Goal: Navigation & Orientation: Find specific page/section

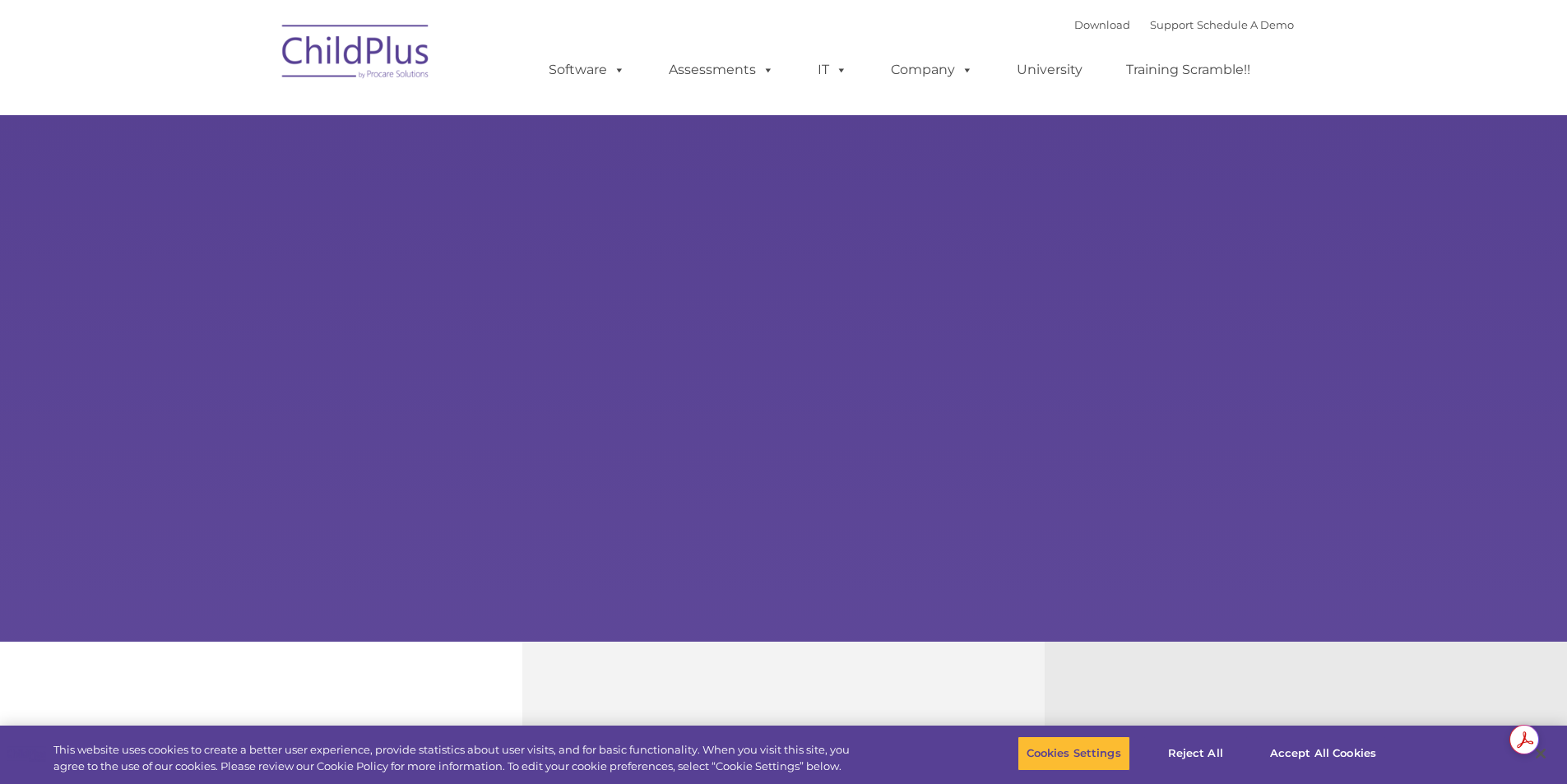
select select "MEDIUM"
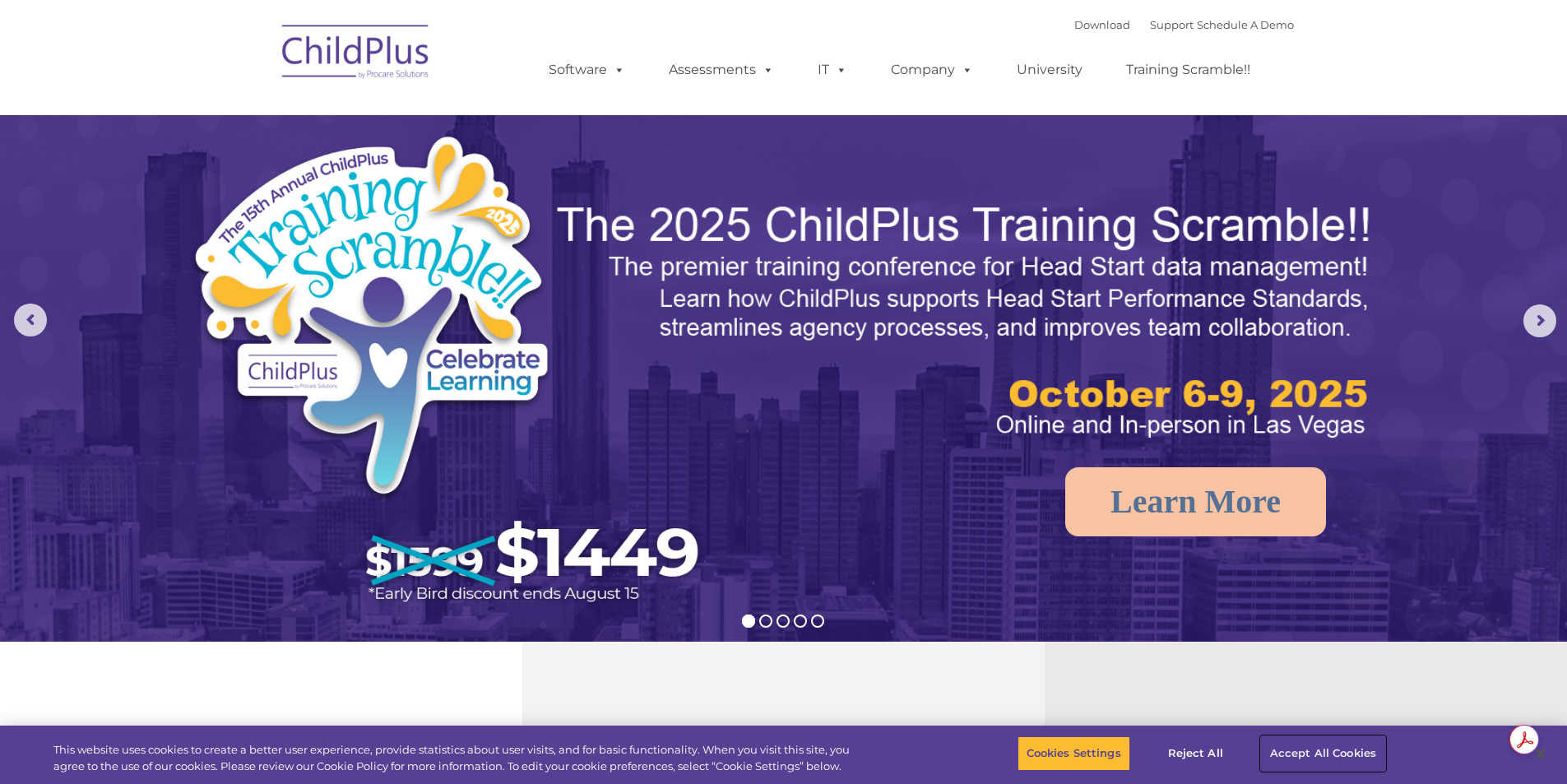
click at [1334, 750] on button "Accept All Cookies" at bounding box center [1324, 752] width 124 height 34
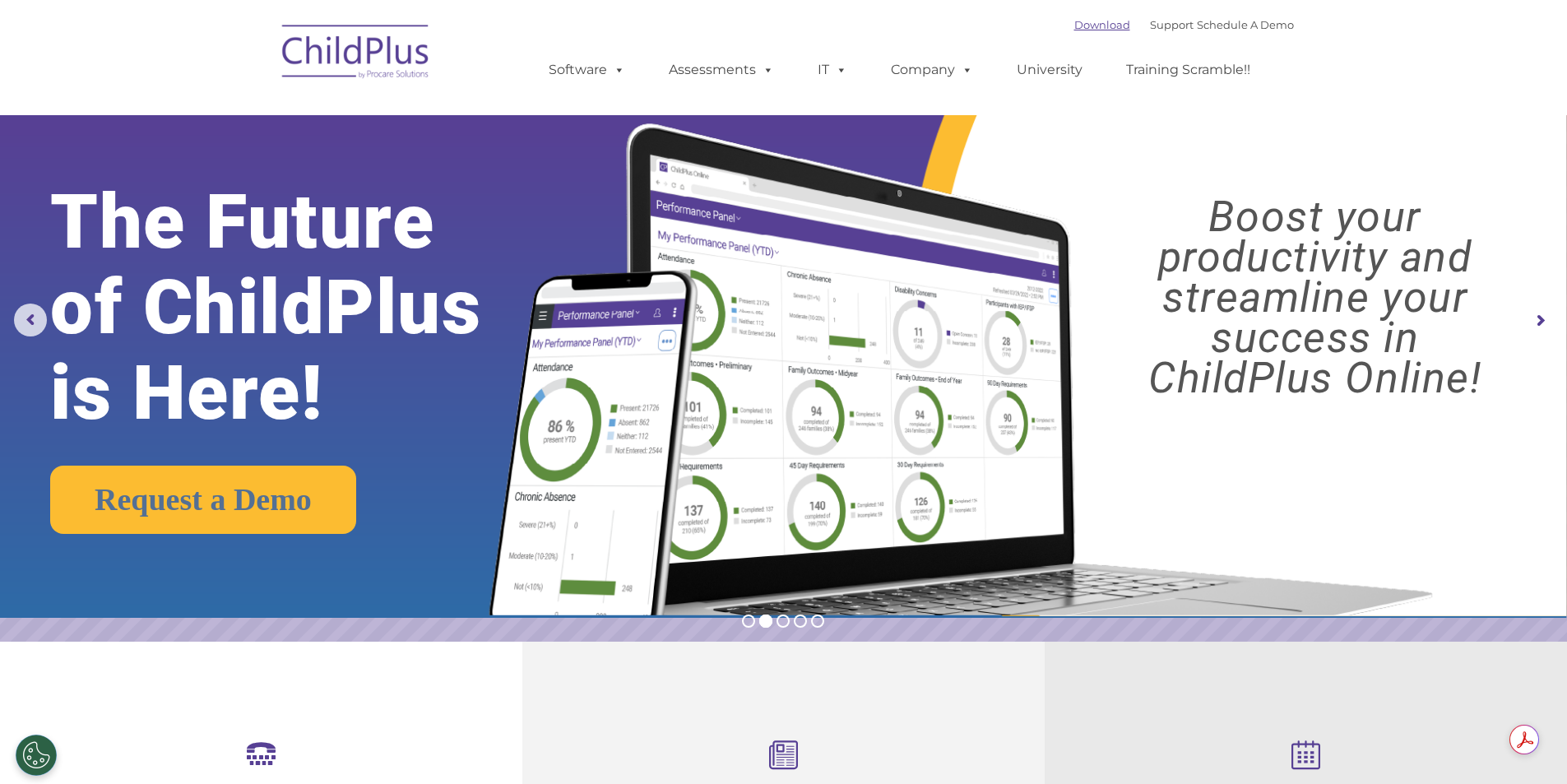
click at [1077, 24] on link "Download" at bounding box center [1102, 24] width 56 height 13
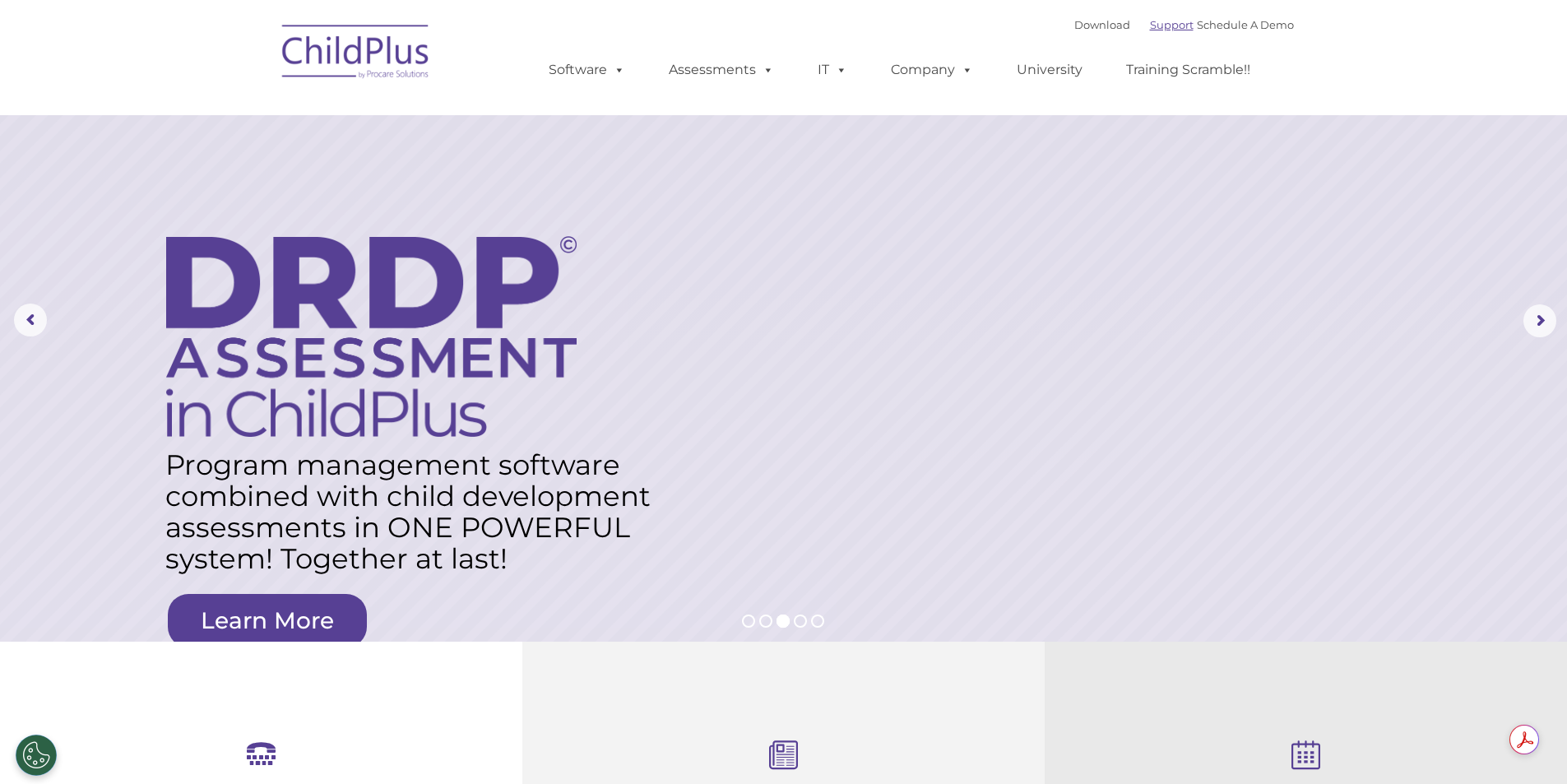
click at [1150, 24] on link "Support" at bounding box center [1172, 24] width 43 height 13
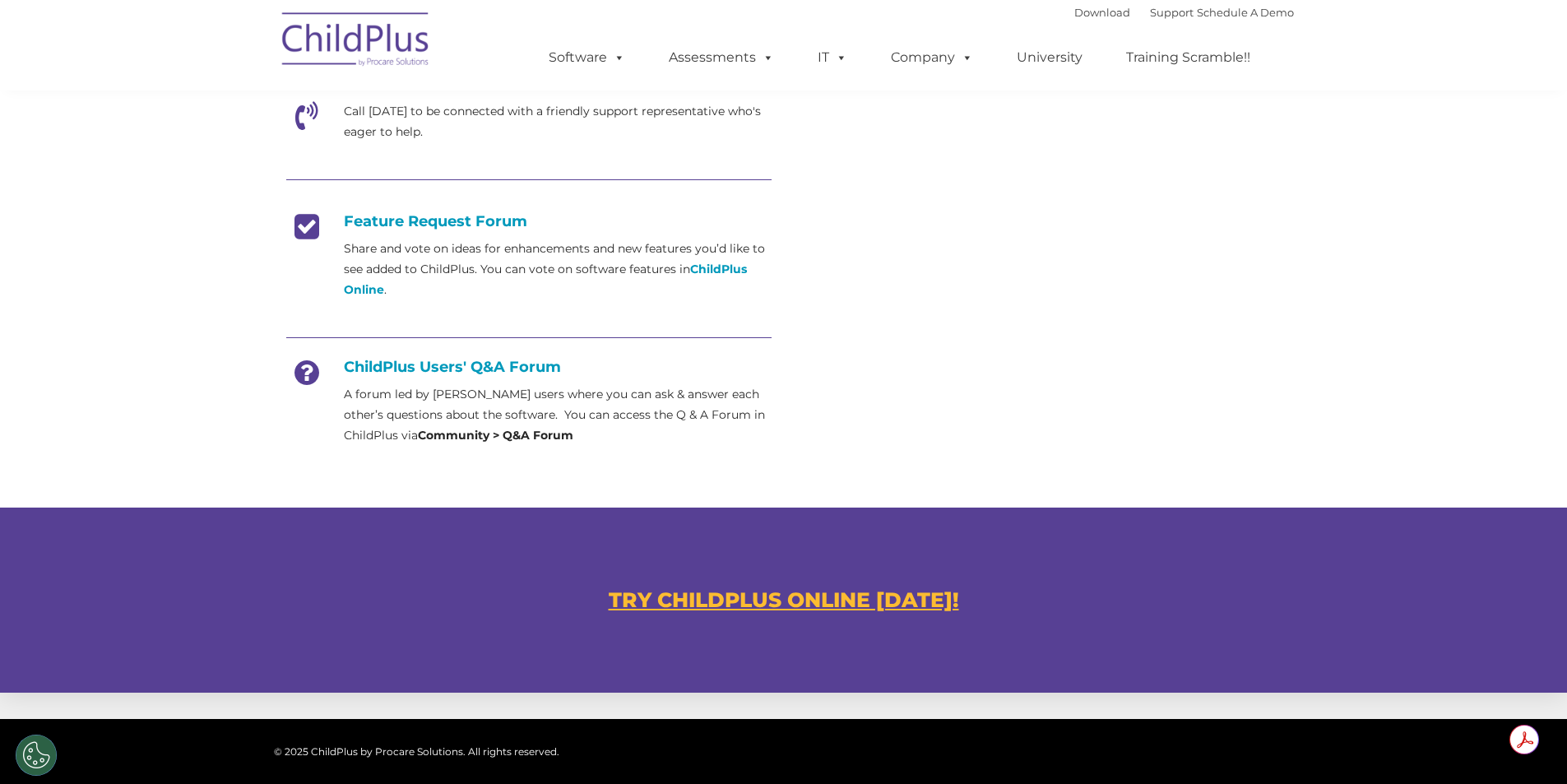
scroll to position [577, 0]
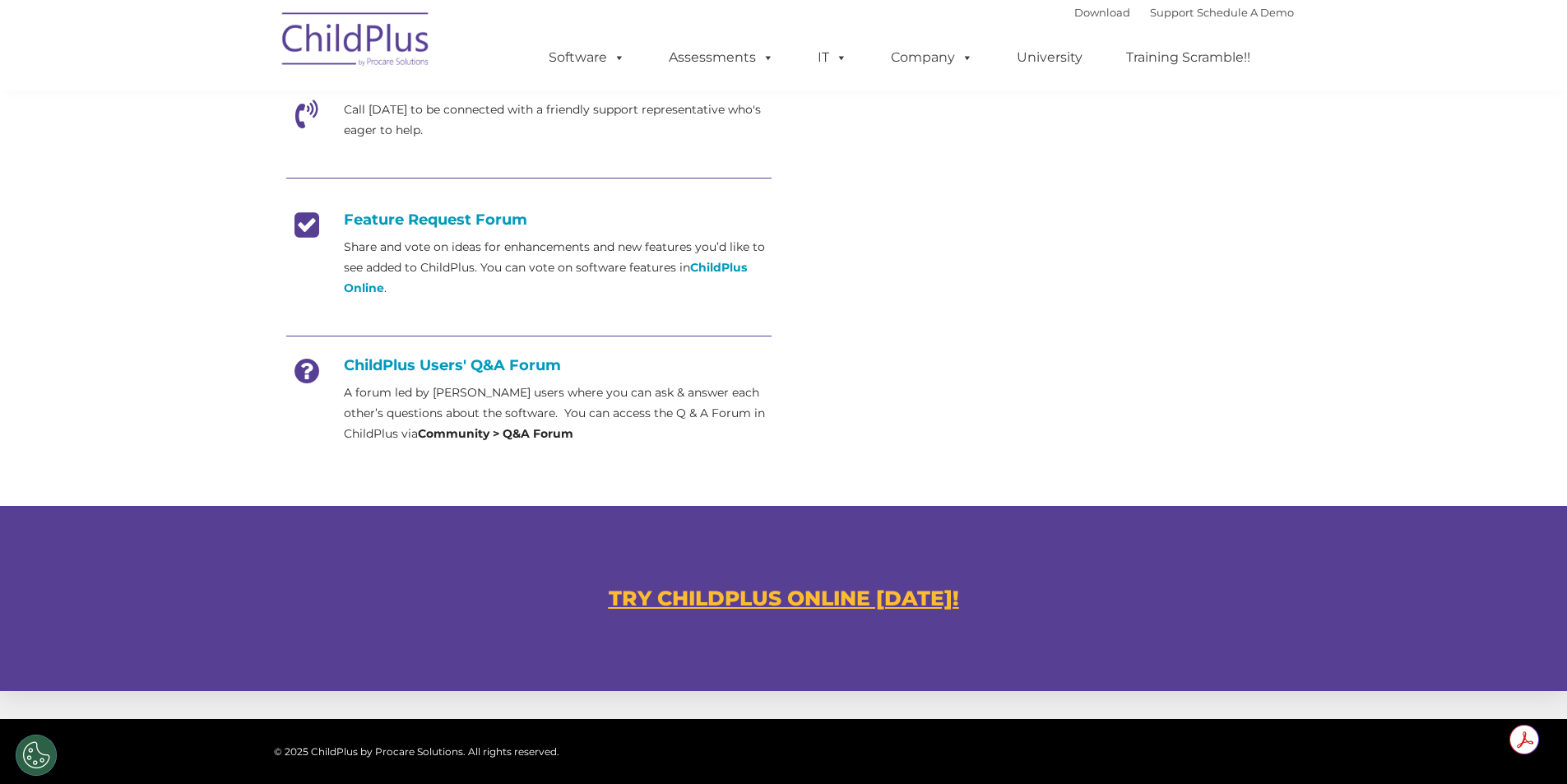
click at [899, 602] on u "TRY CHILDPLUS ONLINE TODAY!" at bounding box center [784, 597] width 351 height 25
